Goal: Information Seeking & Learning: Learn about a topic

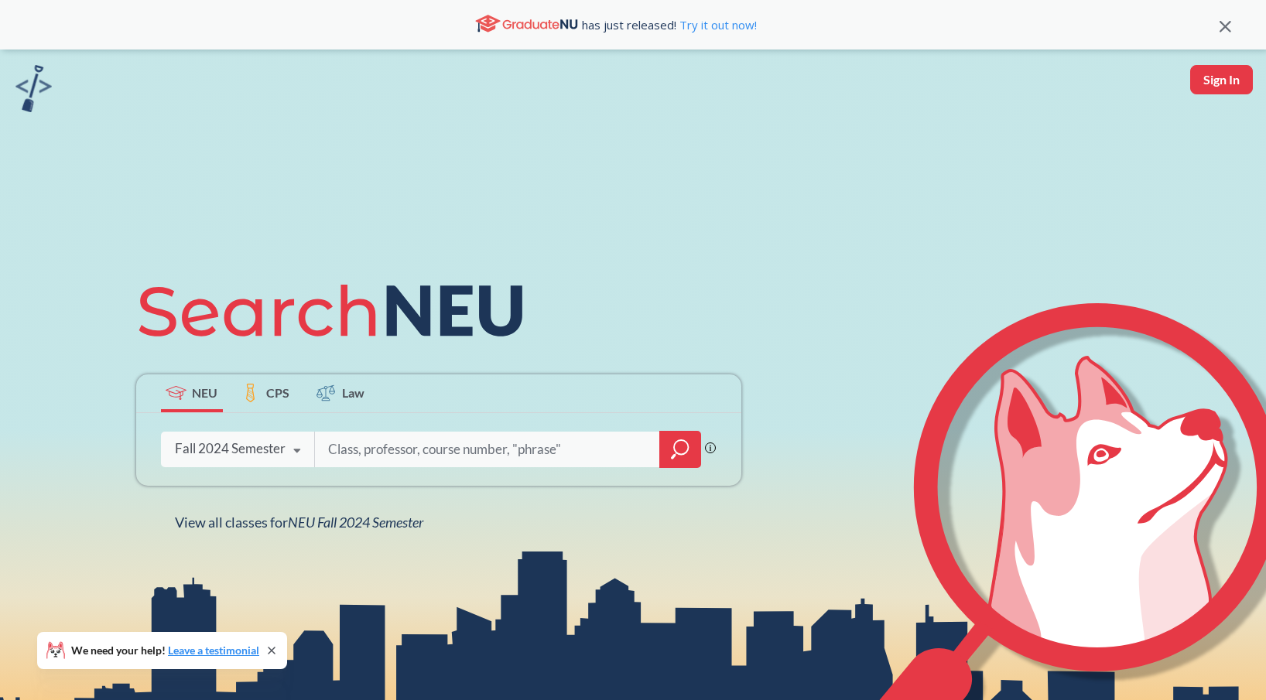
click at [220, 447] on div "Fall 2024 Semester" at bounding box center [230, 448] width 111 height 17
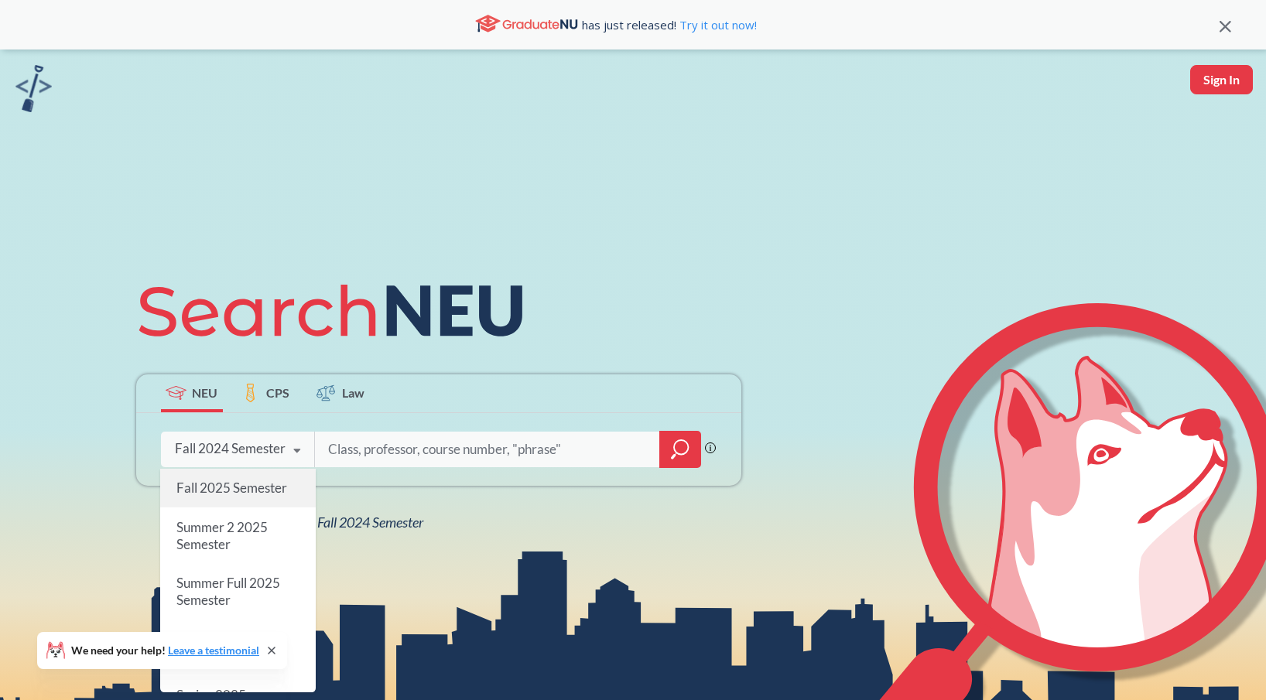
click at [233, 484] on span "Fall 2025 Semester" at bounding box center [231, 488] width 111 height 16
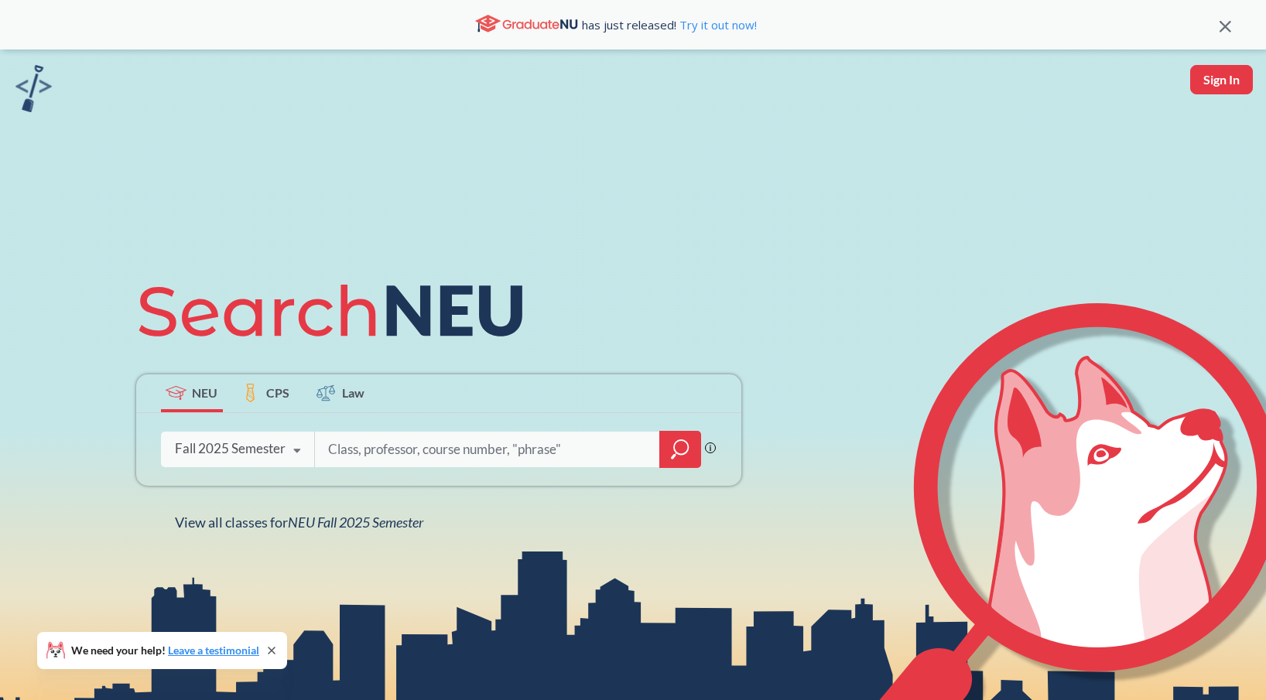
click at [331, 455] on input "search" at bounding box center [487, 449] width 322 height 32
type input "cs 5800"
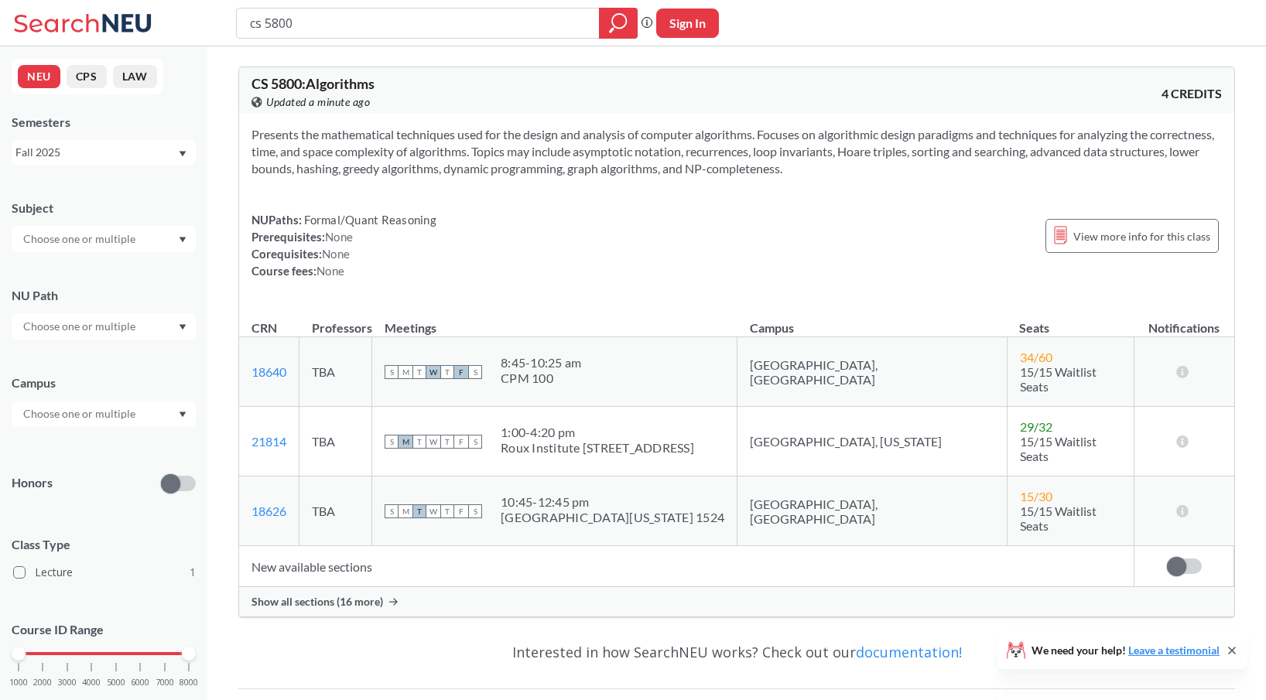
click at [323, 595] on span "Show all sections (16 more)" at bounding box center [317, 602] width 132 height 14
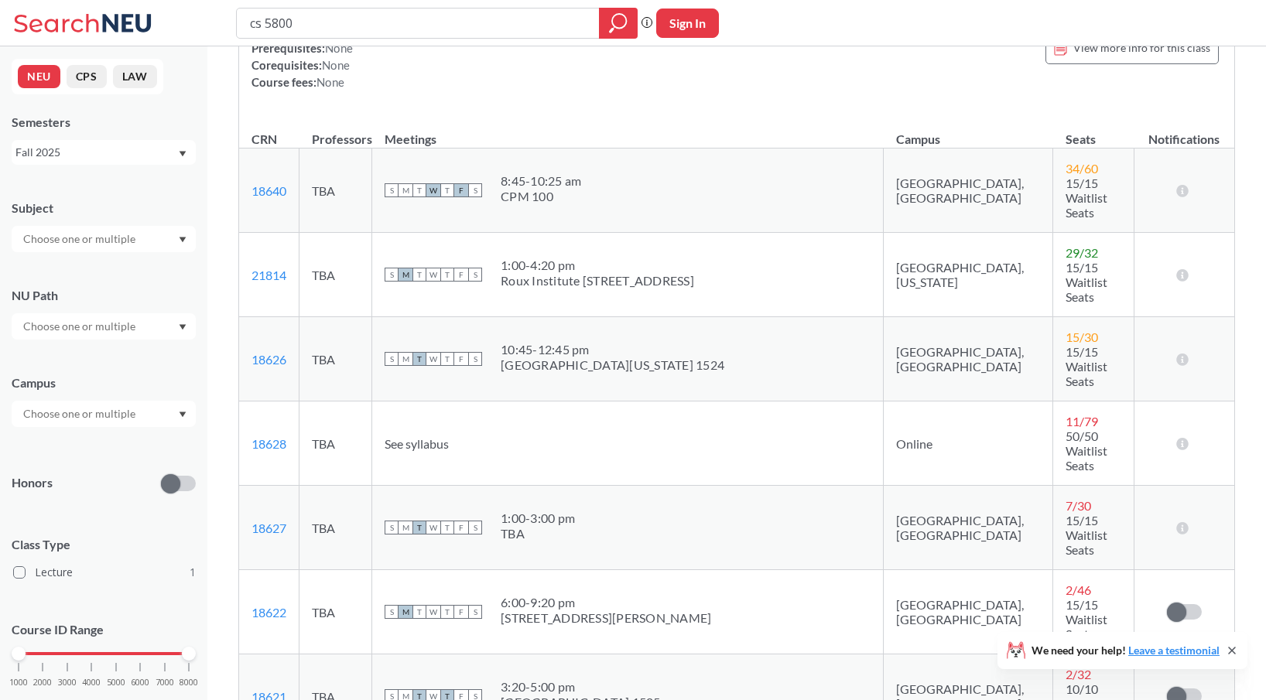
scroll to position [187, 0]
